Goal: Find specific page/section: Find specific page/section

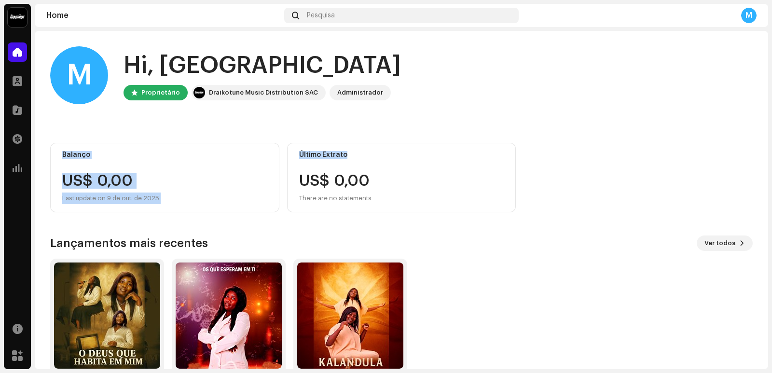
drag, startPoint x: 771, startPoint y: 84, endPoint x: 761, endPoint y: 155, distance: 72.6
click at [761, 155] on div "[PERSON_NAME] Home Perfil Catálogo Transações Análise Recursos Marketplace Home…" at bounding box center [386, 186] width 772 height 373
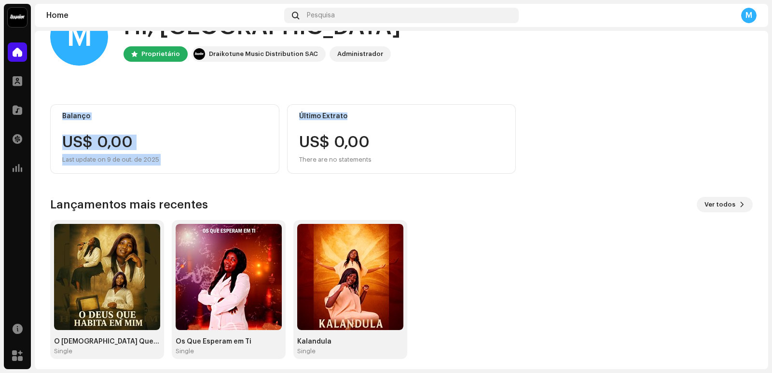
scroll to position [44, 0]
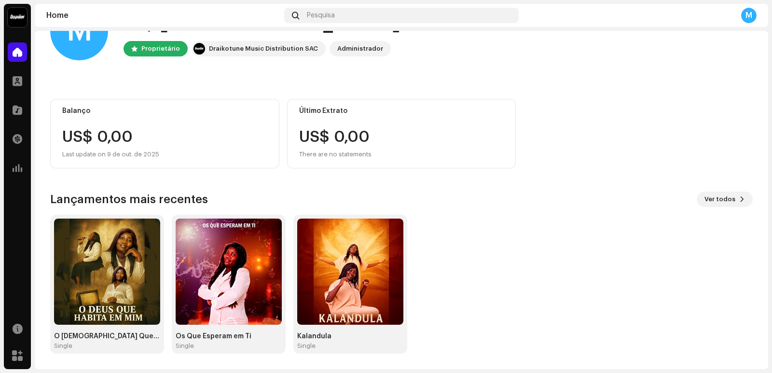
click at [641, 139] on div "Balanço US$ 0,00 Last update on 9 de out. de 2025 Último Extrato US$ 0,00 There…" at bounding box center [401, 134] width 703 height 70
click at [712, 201] on span "Ver todos" at bounding box center [720, 199] width 31 height 19
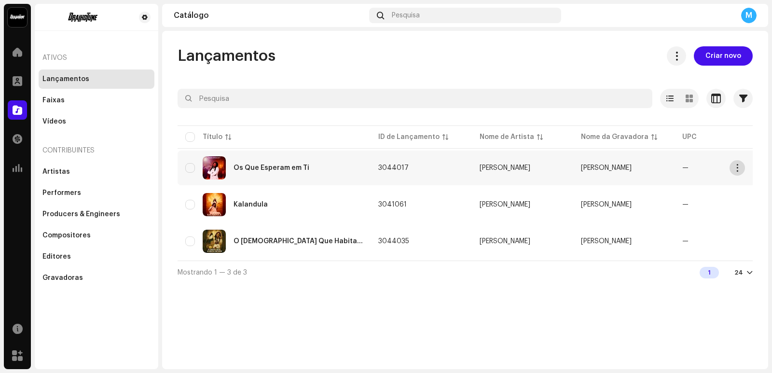
click at [737, 169] on span "button" at bounding box center [737, 168] width 7 height 8
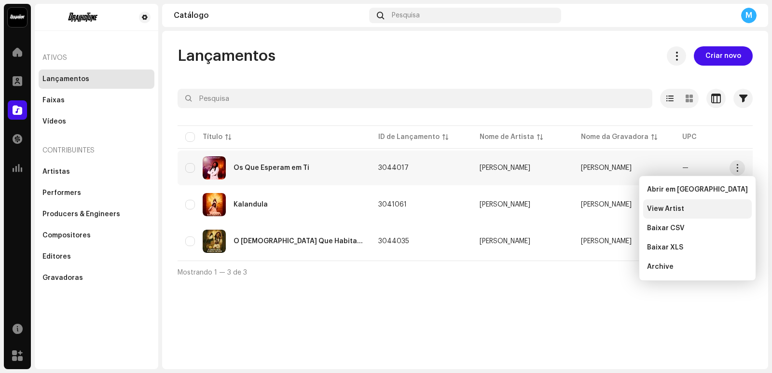
click at [669, 208] on span "View Artist" at bounding box center [665, 209] width 37 height 8
